Goal: Information Seeking & Learning: Find specific fact

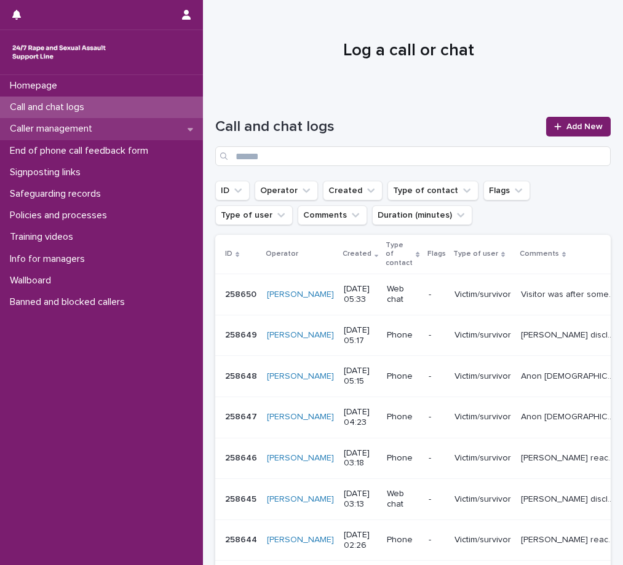
click at [103, 121] on div "Caller management" at bounding box center [101, 129] width 203 height 22
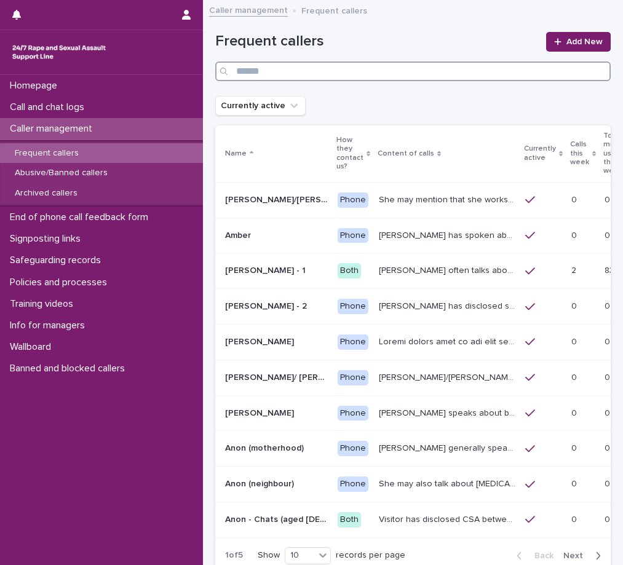
click at [253, 66] on input "Search" at bounding box center [412, 71] width 395 height 20
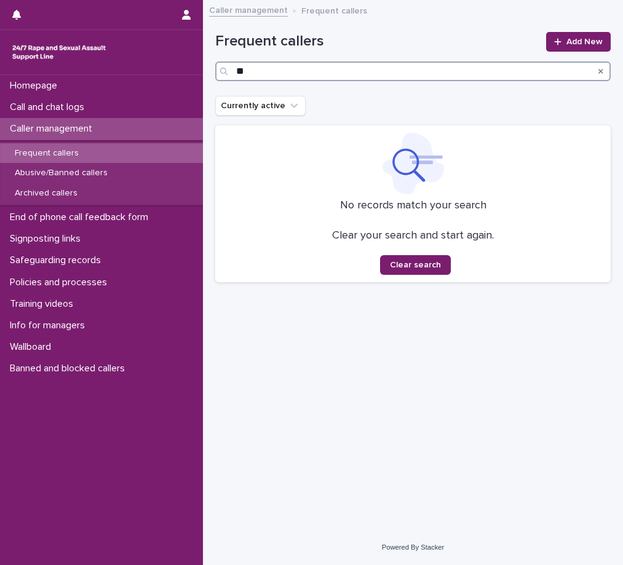
type input "*"
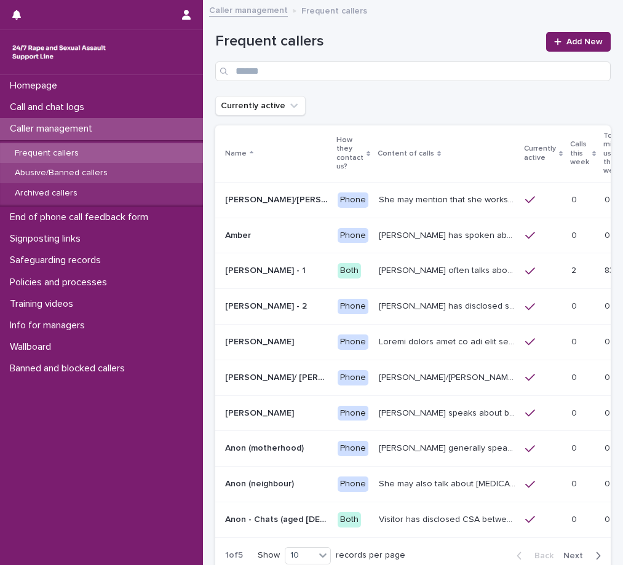
click at [101, 168] on div "Abusive/Banned callers" at bounding box center [101, 173] width 203 height 20
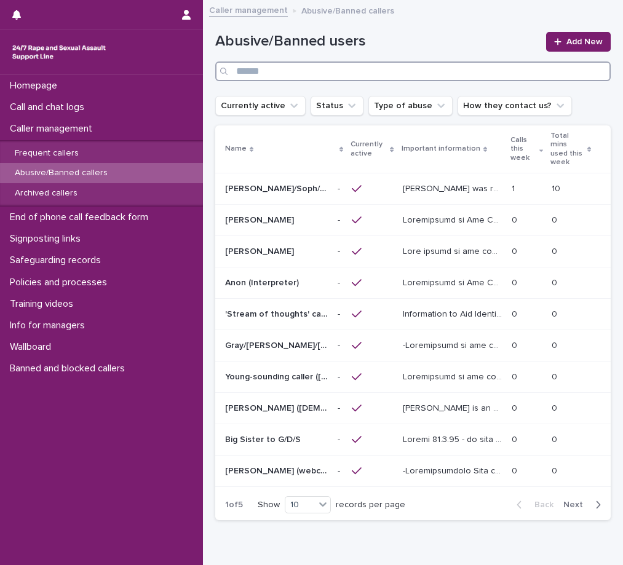
click at [247, 74] on input "Search" at bounding box center [412, 71] width 395 height 20
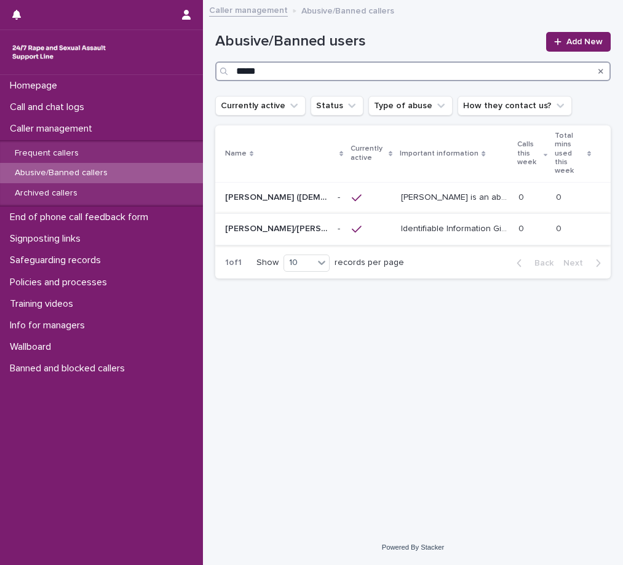
type input "*****"
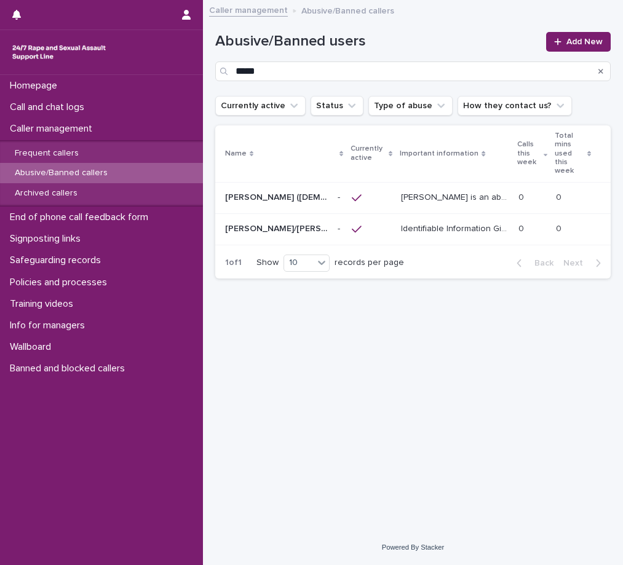
click at [468, 221] on p "Identifiable Information Gives the names [PERSON_NAME], [PERSON_NAME], [PERSON_…" at bounding box center [455, 227] width 109 height 13
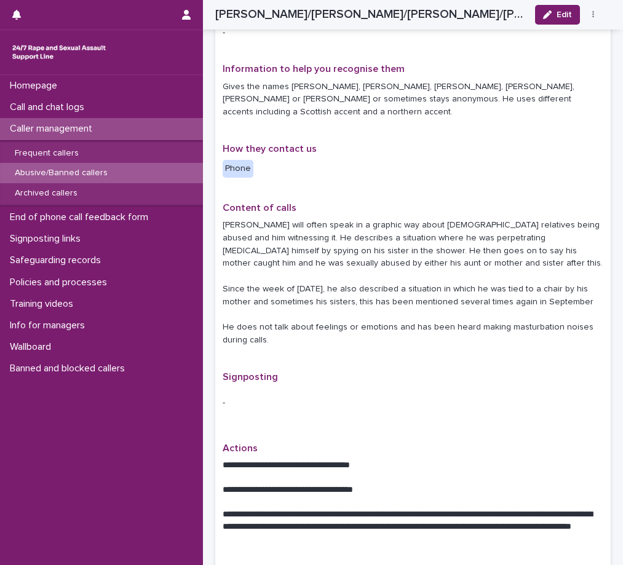
scroll to position [307, 0]
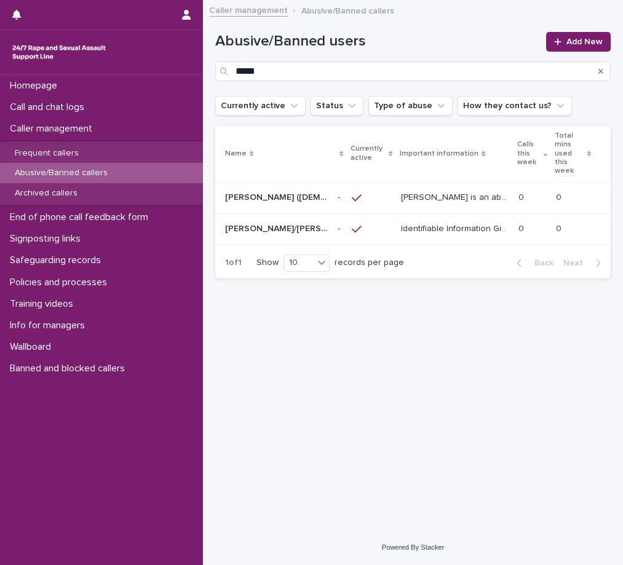
click at [416, 190] on p "[PERSON_NAME] is an abusive caller/ chatter. [PERSON_NAME]'s number is now bloc…" at bounding box center [455, 196] width 109 height 13
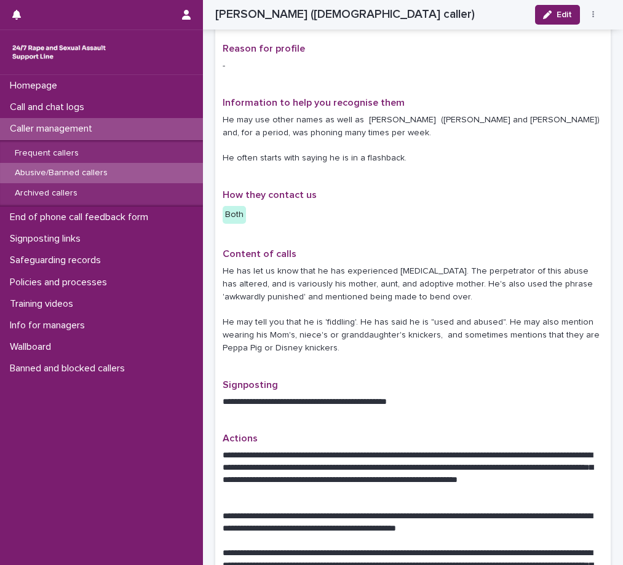
scroll to position [307, 0]
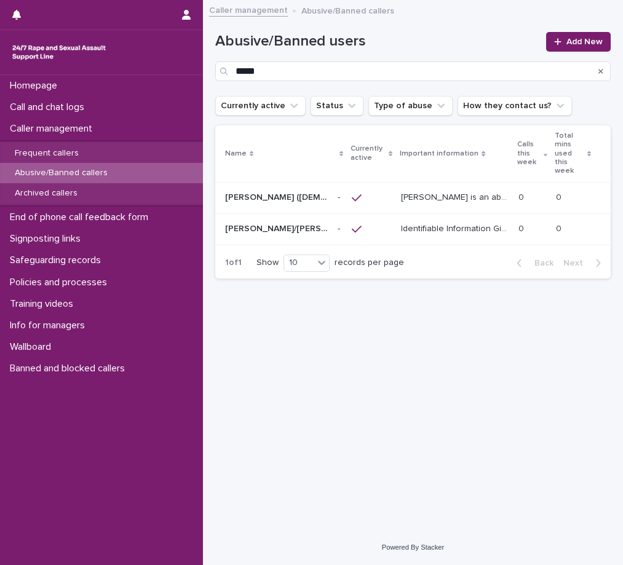
click at [52, 488] on div "Homepage Call and chat logs Caller management Frequent callers Abusive/Banned c…" at bounding box center [101, 320] width 203 height 490
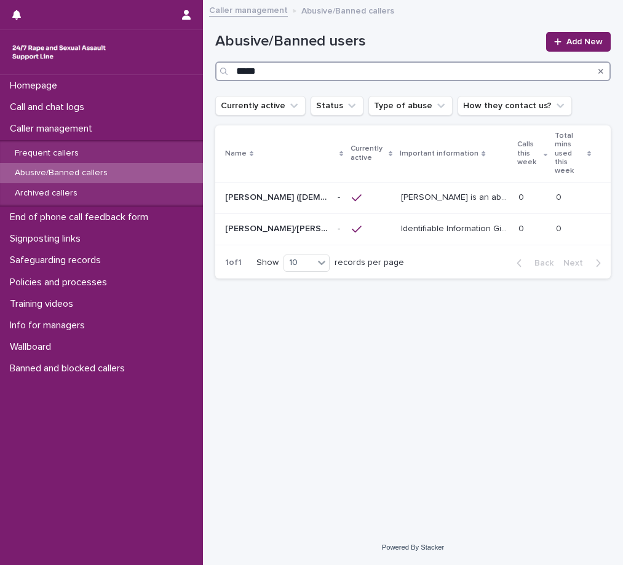
click at [286, 69] on input "*****" at bounding box center [412, 71] width 395 height 20
type input "*"
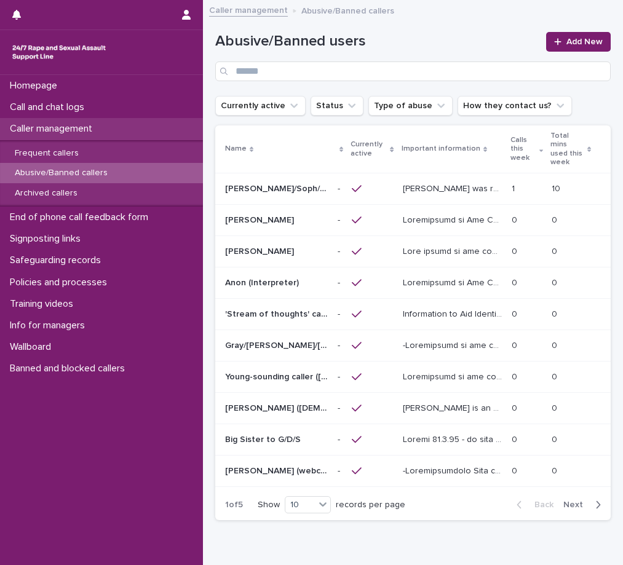
click at [23, 127] on p "Caller management" at bounding box center [53, 129] width 97 height 12
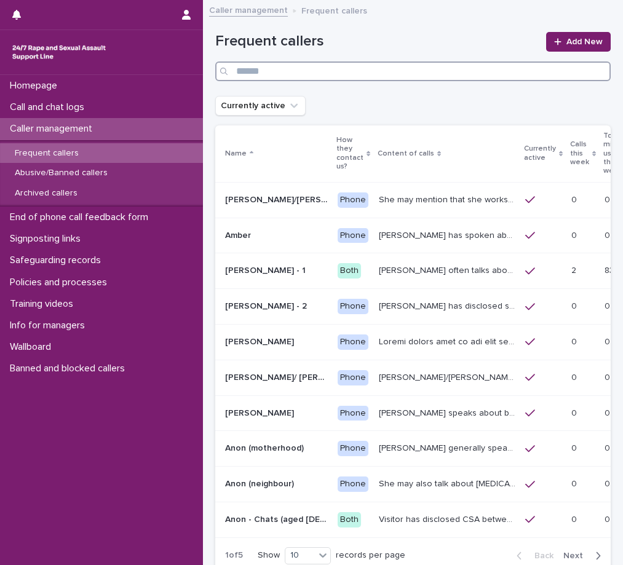
click at [270, 71] on input "Search" at bounding box center [412, 71] width 395 height 20
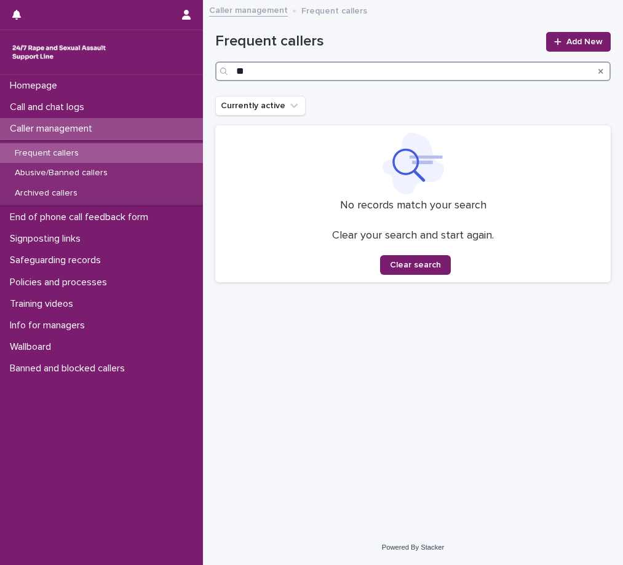
type input "*"
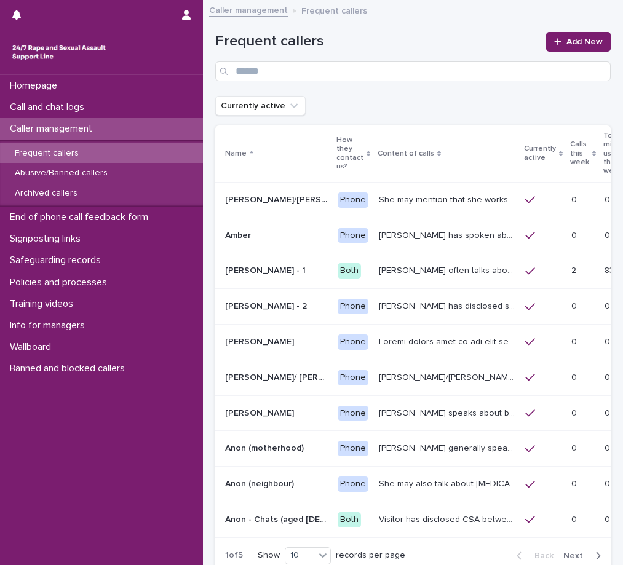
click at [91, 129] on p "Caller management" at bounding box center [53, 129] width 97 height 12
click at [94, 108] on p "Call and chat logs" at bounding box center [49, 107] width 89 height 12
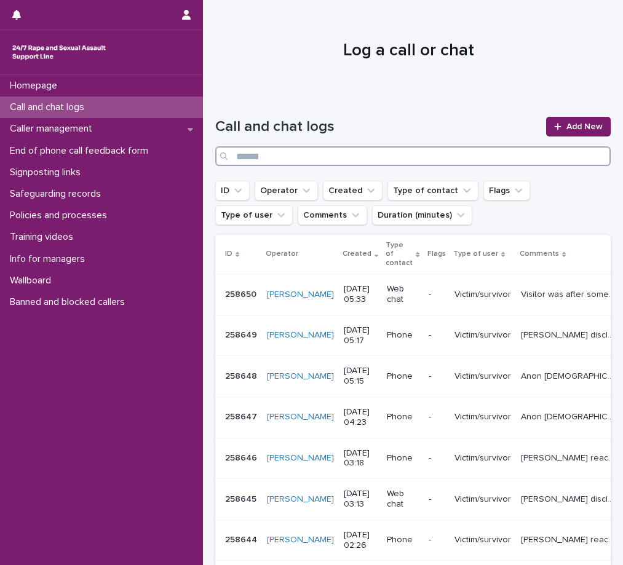
click at [274, 157] on input "Search" at bounding box center [412, 156] width 395 height 20
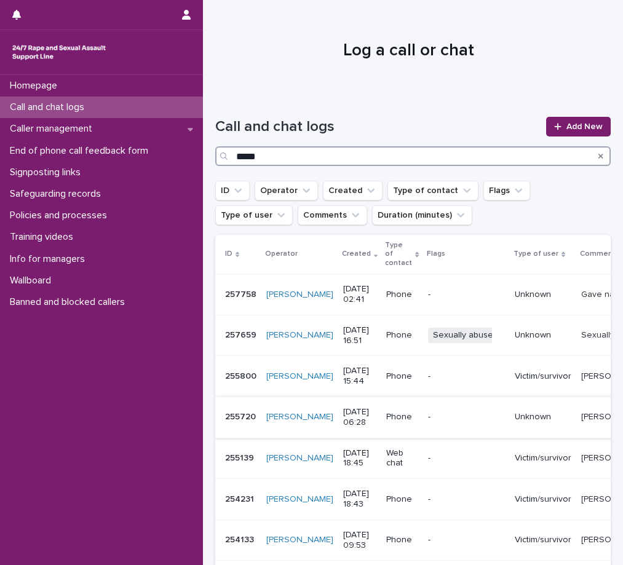
type input "*****"
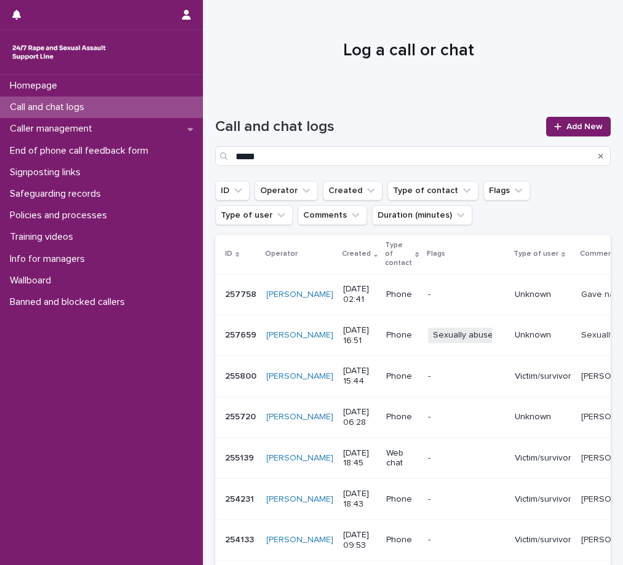
click at [581, 422] on p "[PERSON_NAME] gave the name [PERSON_NAME] and mentioned he was dragged to the a…" at bounding box center [629, 416] width 96 height 13
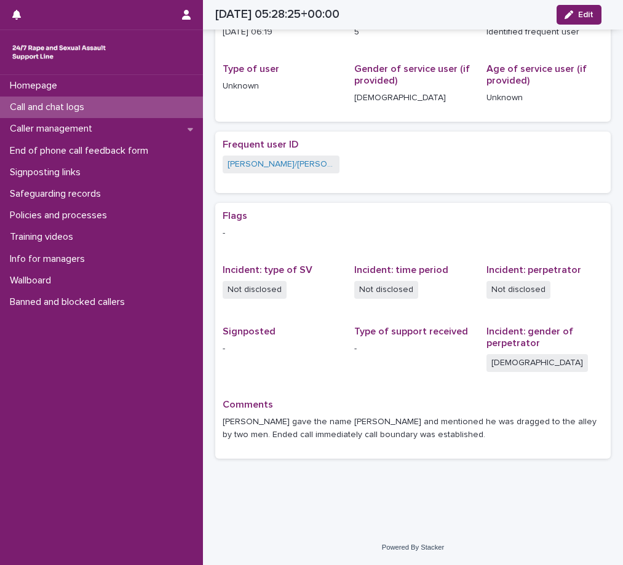
scroll to position [86, 0]
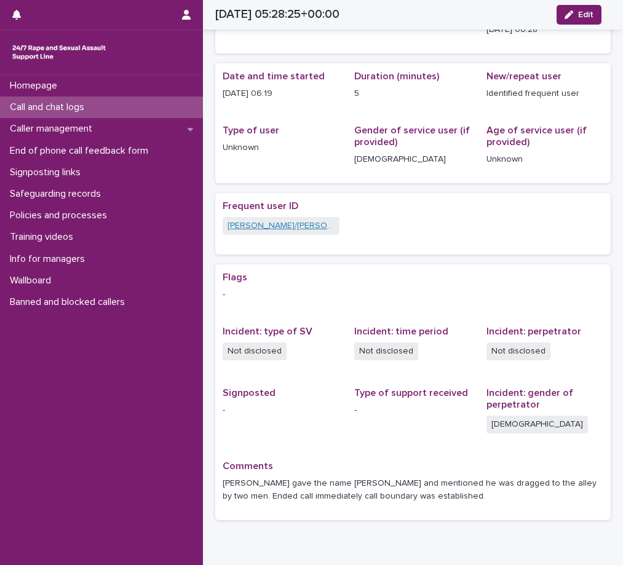
click at [275, 222] on link "[PERSON_NAME]/[PERSON_NAME]/[PERSON_NAME]/[PERSON_NAME]/[PERSON_NAME]/ [PERSON_…" at bounding box center [281, 226] width 107 height 13
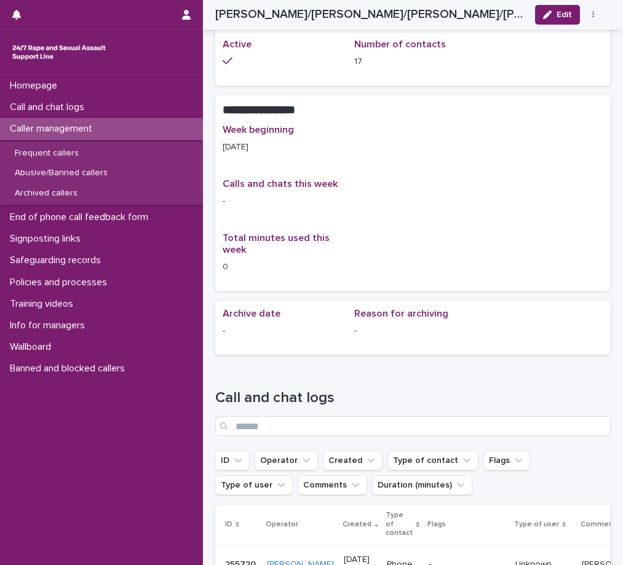
scroll to position [1069, 0]
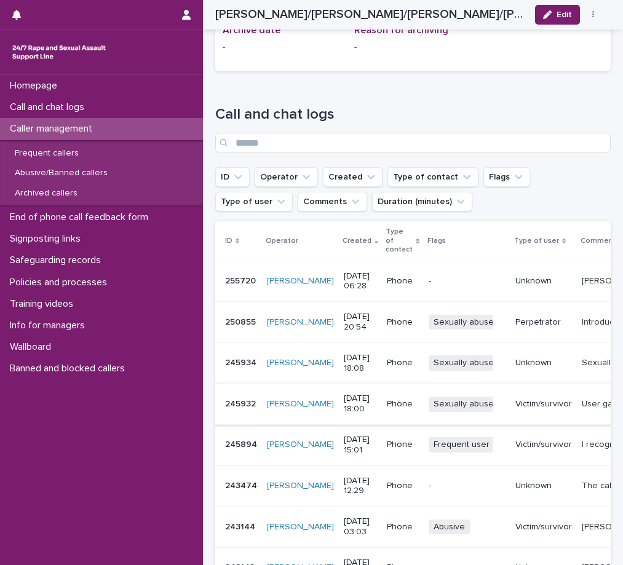
scroll to position [1308, 0]
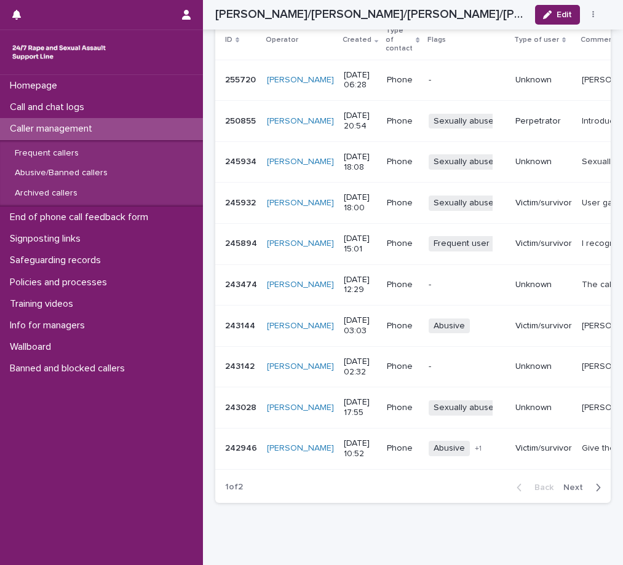
click at [579, 483] on span "Next" at bounding box center [576, 487] width 27 height 9
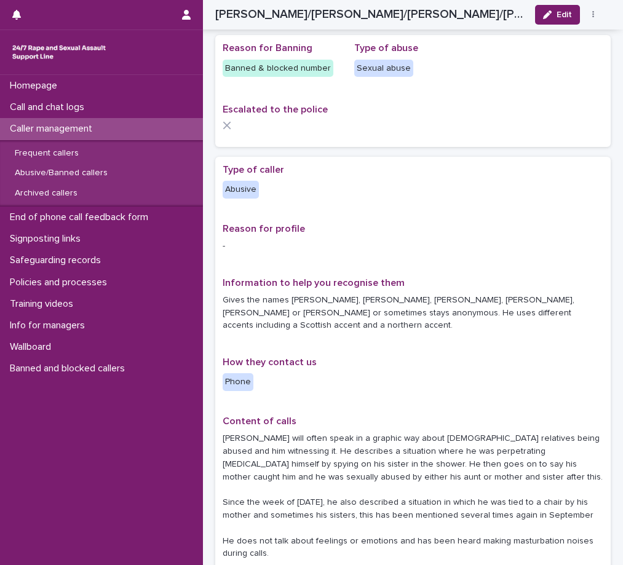
scroll to position [0, 0]
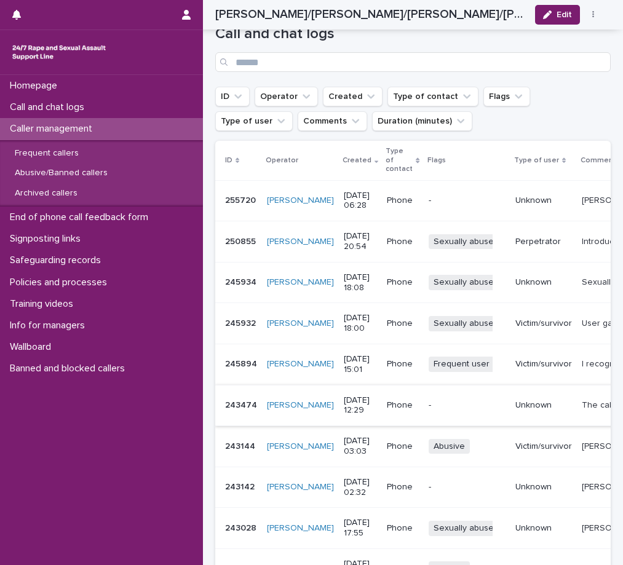
scroll to position [1308, 0]
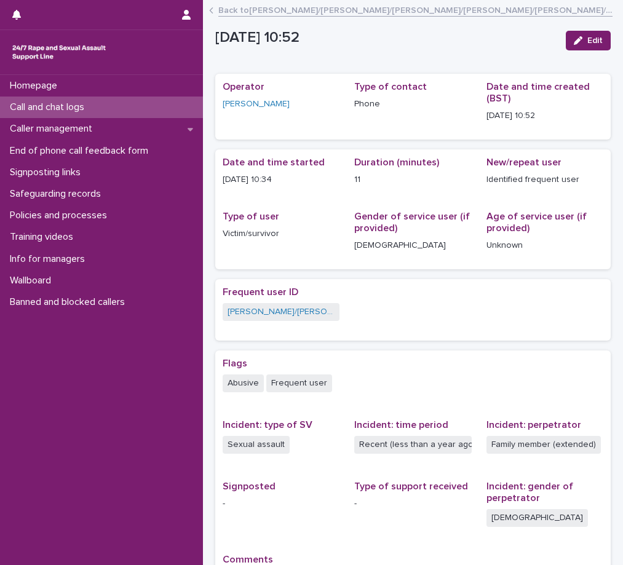
scroll to position [180, 0]
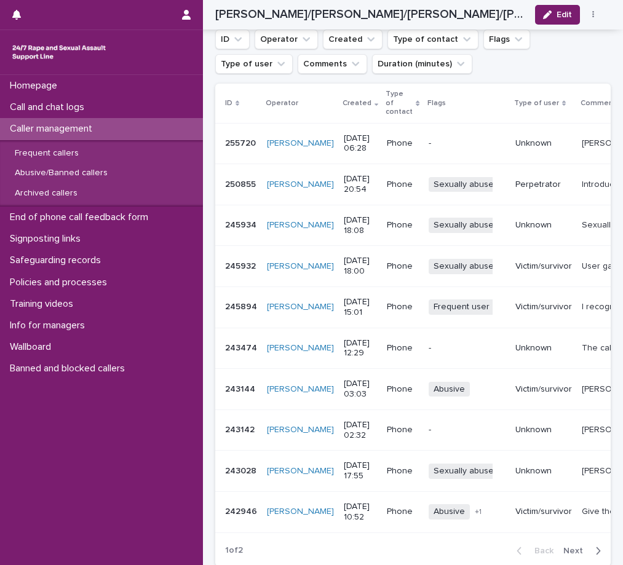
scroll to position [1308, 0]
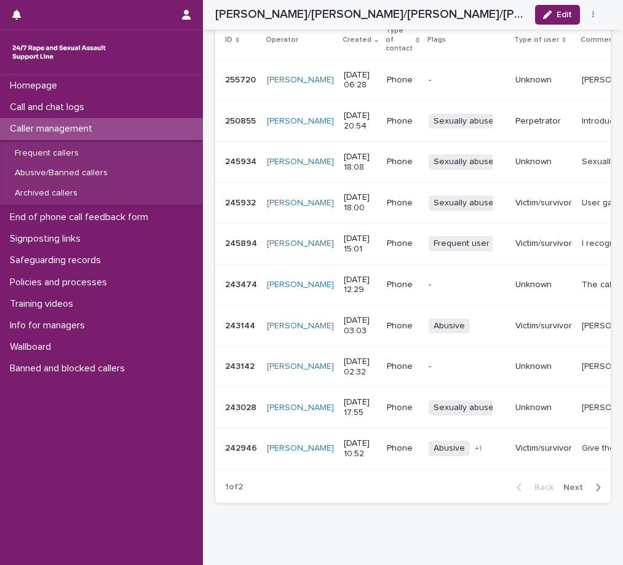
click at [570, 483] on span "Next" at bounding box center [576, 487] width 27 height 9
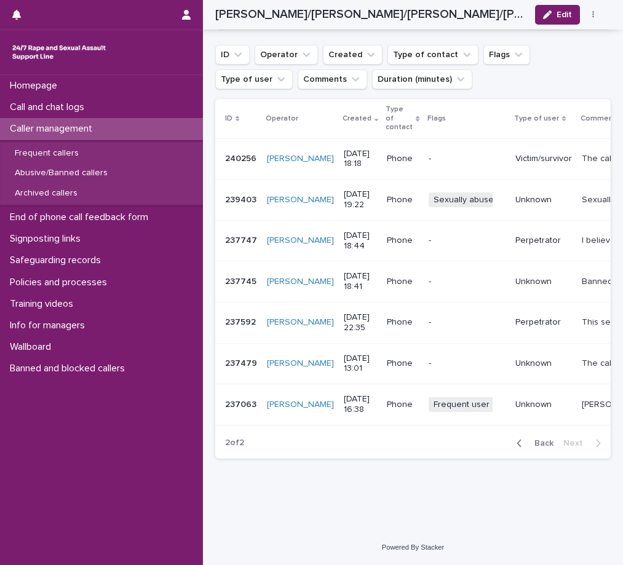
scroll to position [1185, 0]
